Goal: Task Accomplishment & Management: Complete application form

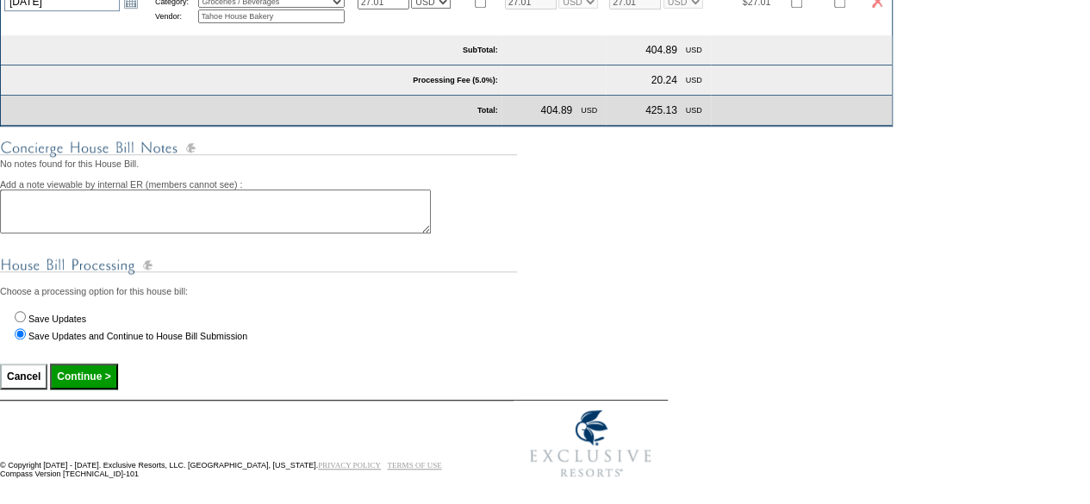
scroll to position [499, 0]
click at [97, 390] on input "Continue >" at bounding box center [83, 378] width 67 height 26
type input "Processing..."
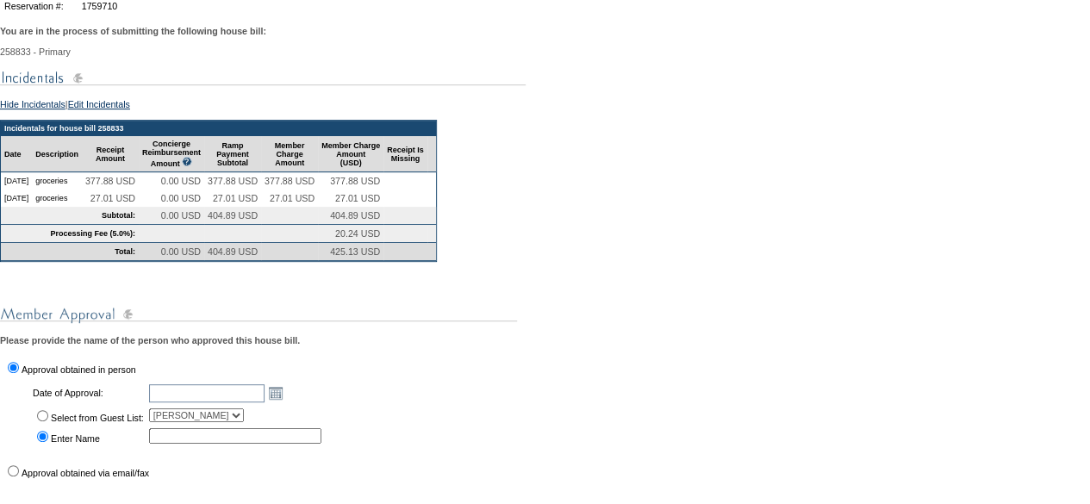
scroll to position [268, 0]
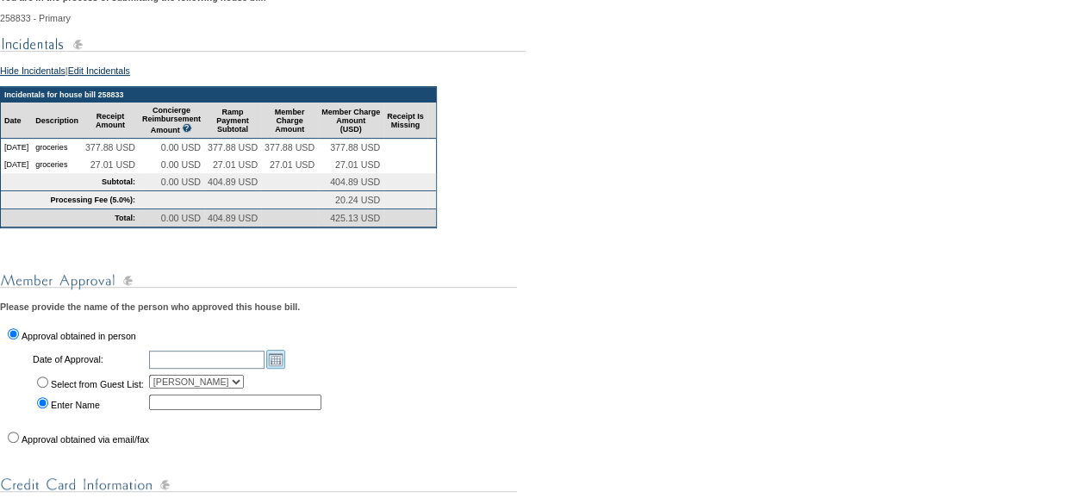
click at [285, 369] on link "Open the calendar popup." at bounding box center [275, 359] width 19 height 19
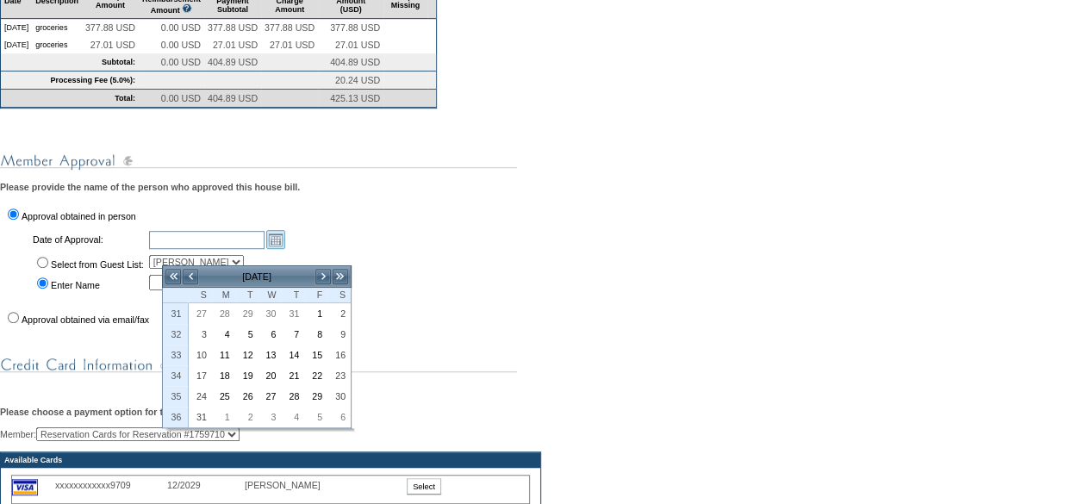
scroll to position [408, 0]
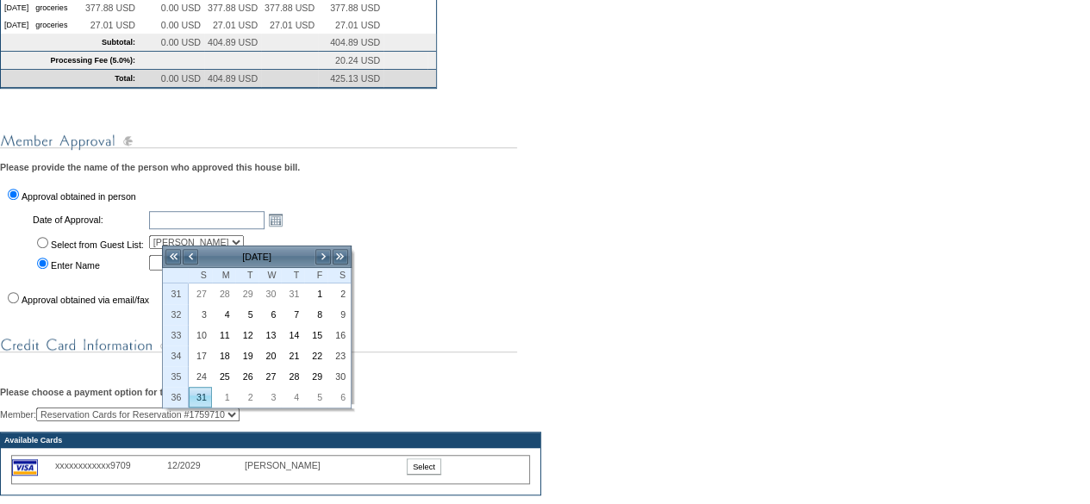
click at [199, 389] on link "31" at bounding box center [201, 397] width 22 height 19
type input "2025-08-31"
type input "[DATE]"
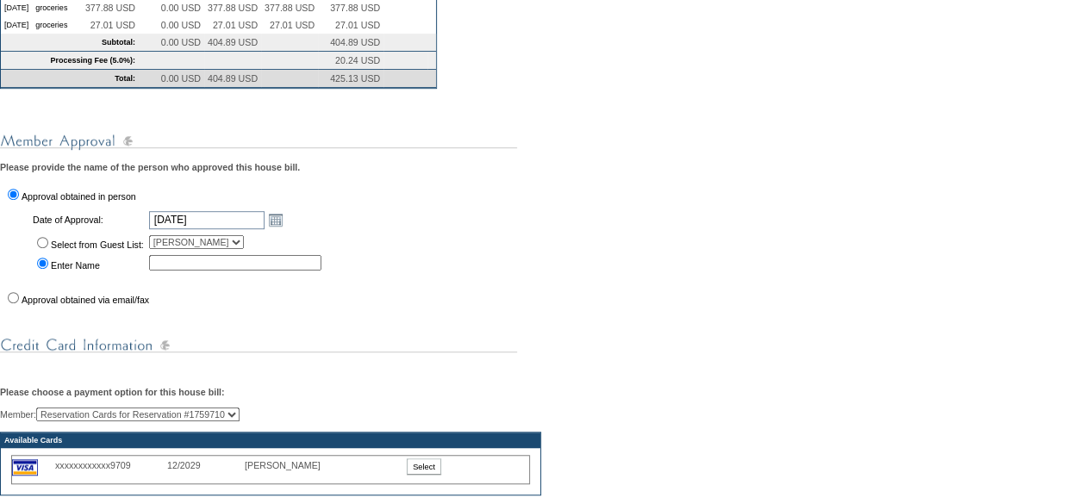
click at [41, 248] on input "Select from Guest List:" at bounding box center [42, 242] width 11 height 11
radio input "true"
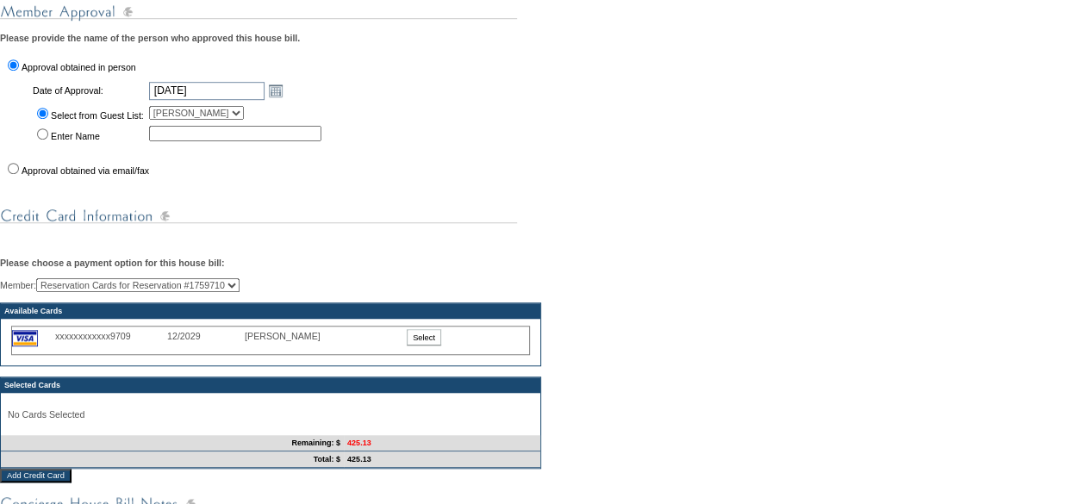
scroll to position [554, 0]
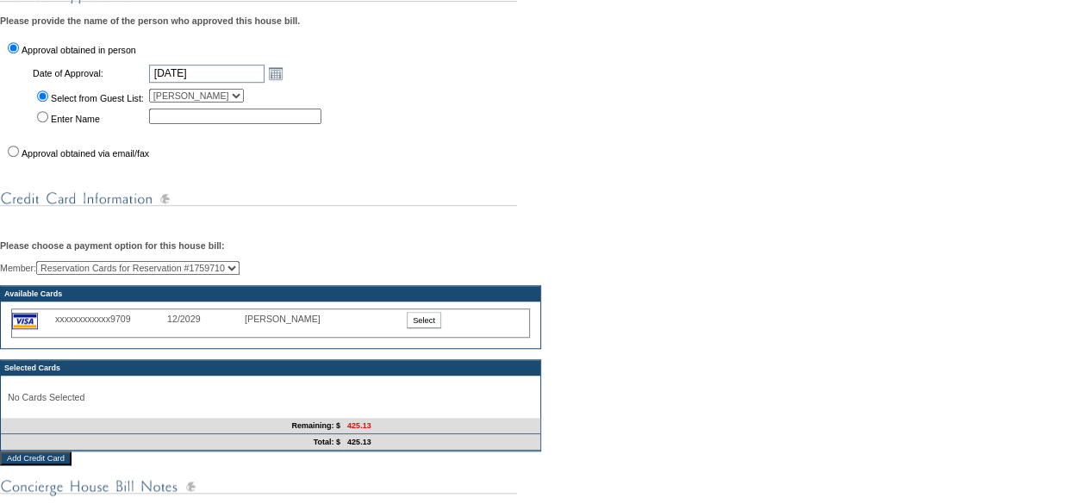
click at [422, 328] on input "Select" at bounding box center [424, 320] width 34 height 16
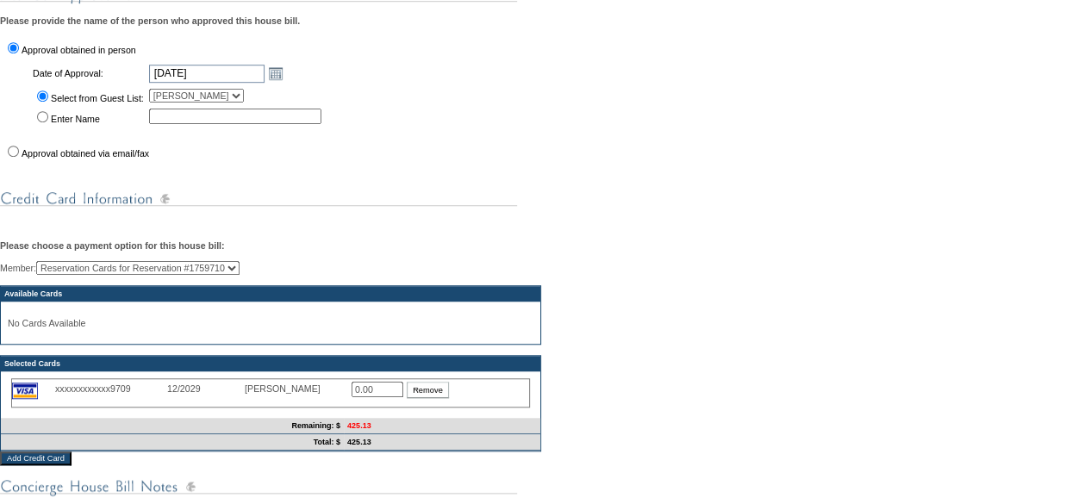
drag, startPoint x: 387, startPoint y: 413, endPoint x: 239, endPoint y: 413, distance: 148.3
click at [239, 408] on div "xxxxxxxxxxxx9709 12/2029 Curt karges 0.00 Remove" at bounding box center [270, 392] width 519 height 29
type input "425.13"
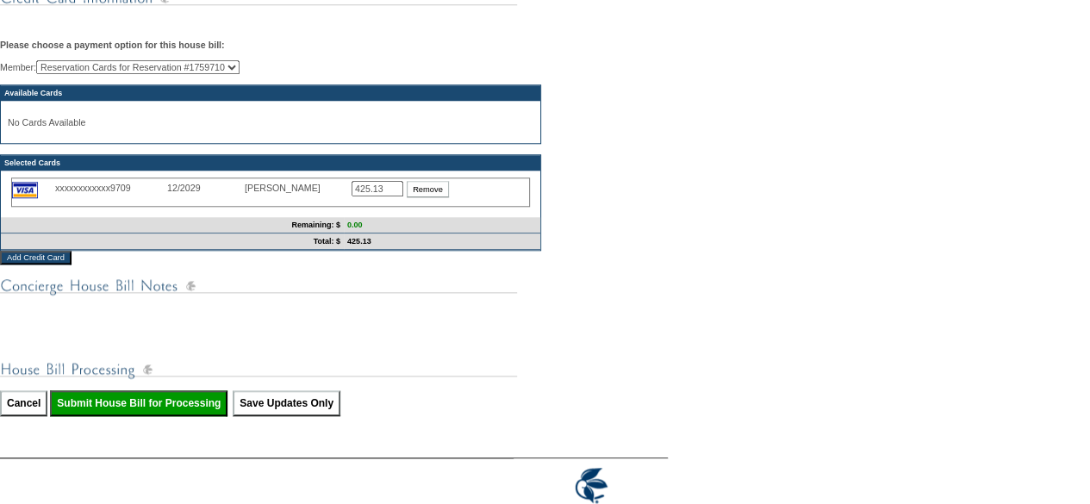
scroll to position [823, 0]
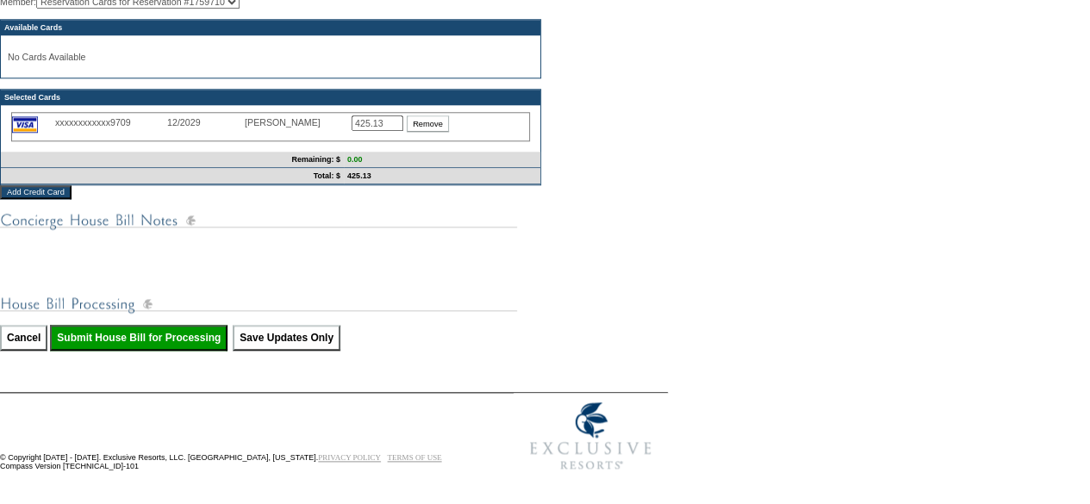
click at [190, 351] on input "Submit House Bill for Processing" at bounding box center [139, 338] width 178 height 26
type input "Processing..."
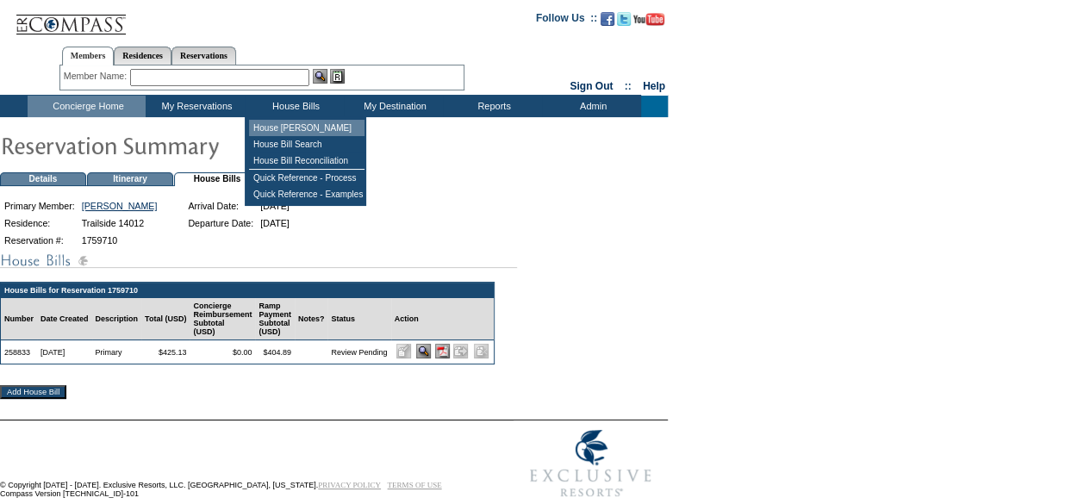
click at [290, 122] on td "House [PERSON_NAME]" at bounding box center [307, 128] width 116 height 16
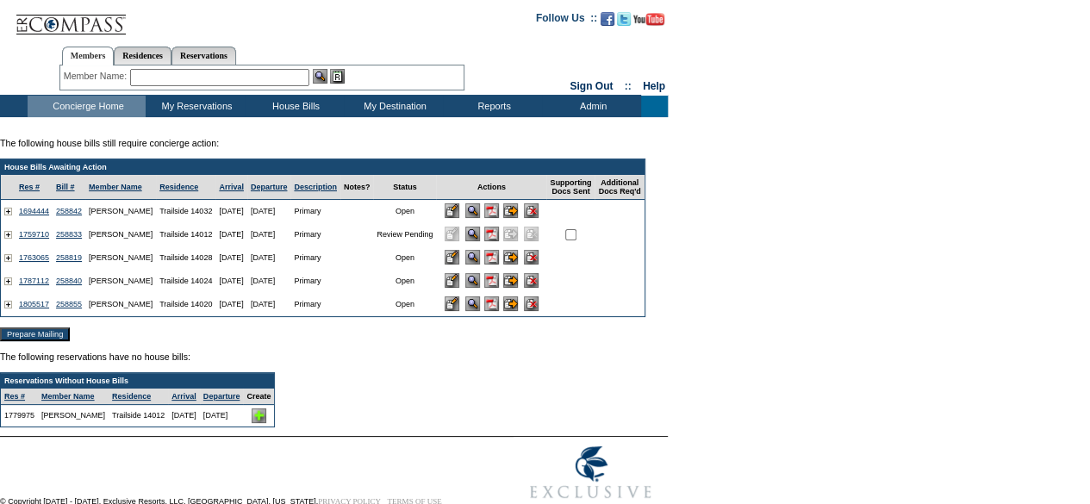
click at [577, 237] on input "checkbox" at bounding box center [570, 234] width 11 height 11
checkbox input "true"
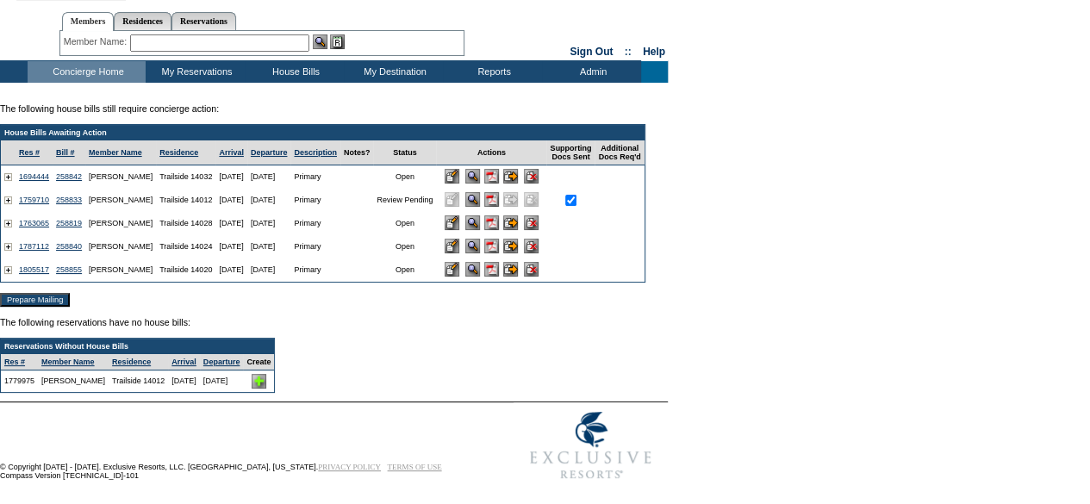
scroll to position [43, 0]
click at [34, 296] on input "Prepare Mailing" at bounding box center [35, 300] width 70 height 14
